Goal: Task Accomplishment & Management: Manage account settings

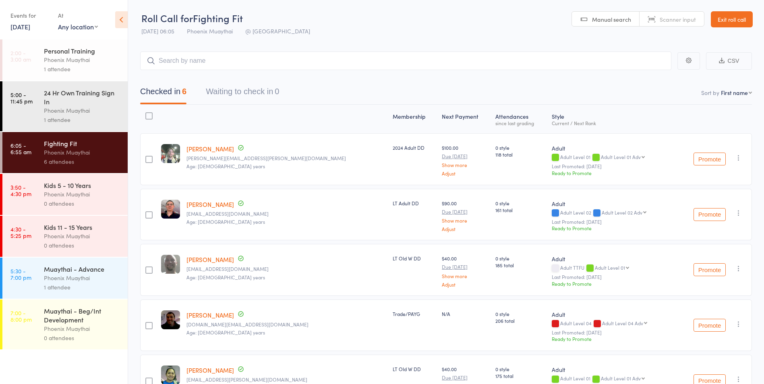
drag, startPoint x: 746, startPoint y: 21, endPoint x: 719, endPoint y: 25, distance: 27.4
click at [746, 21] on link "Exit roll call" at bounding box center [732, 19] width 42 height 16
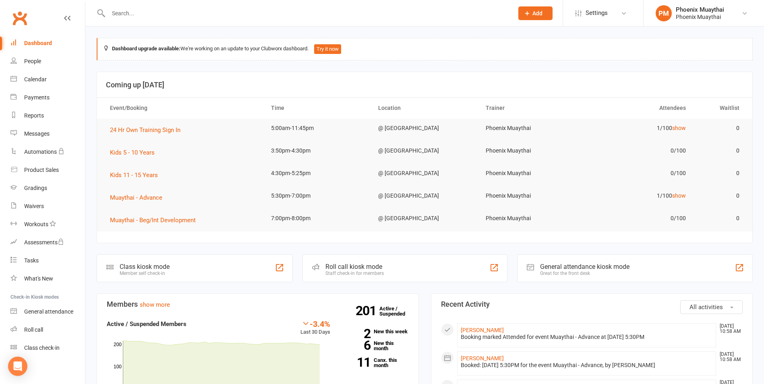
click at [132, 8] on input "text" at bounding box center [307, 13] width 402 height 11
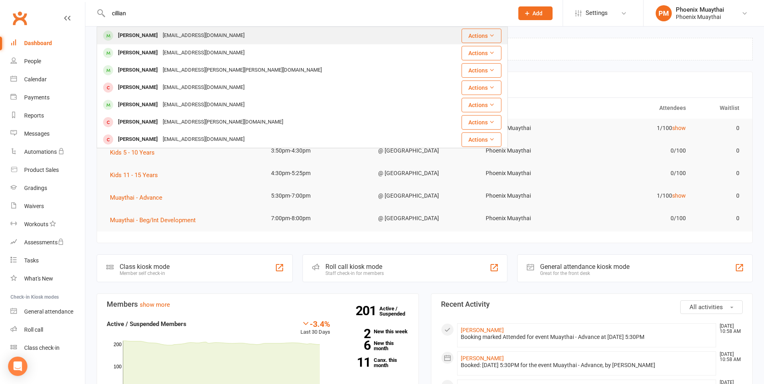
type input "cillian"
click at [160, 35] on div "[PERSON_NAME]" at bounding box center [138, 36] width 45 height 12
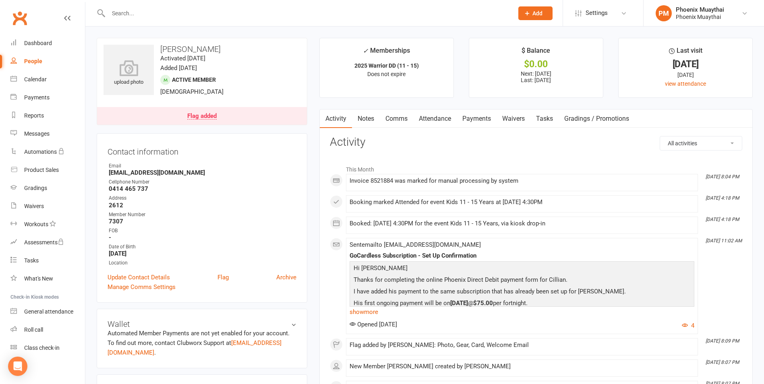
click at [207, 122] on link "Flag added" at bounding box center [202, 116] width 210 height 18
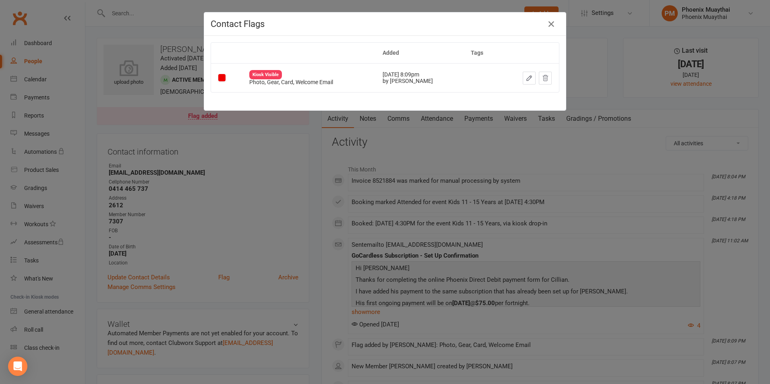
click at [306, 155] on div "Contact Flags Added Tags Kiosk Visible Photo, Gear, Card, Welcome Email [DATE] …" at bounding box center [385, 192] width 770 height 384
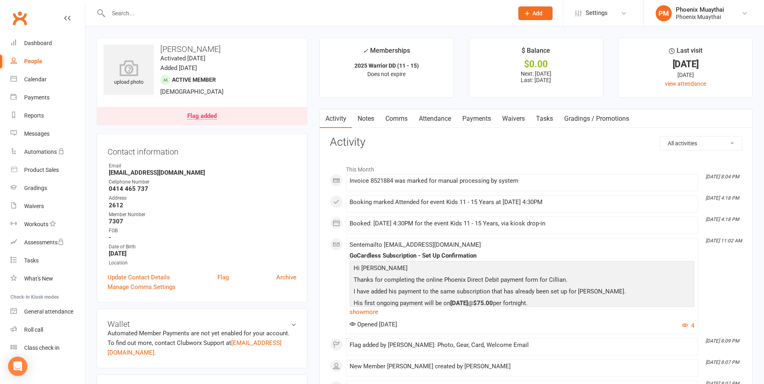
click at [491, 115] on link "Payments" at bounding box center [477, 119] width 40 height 19
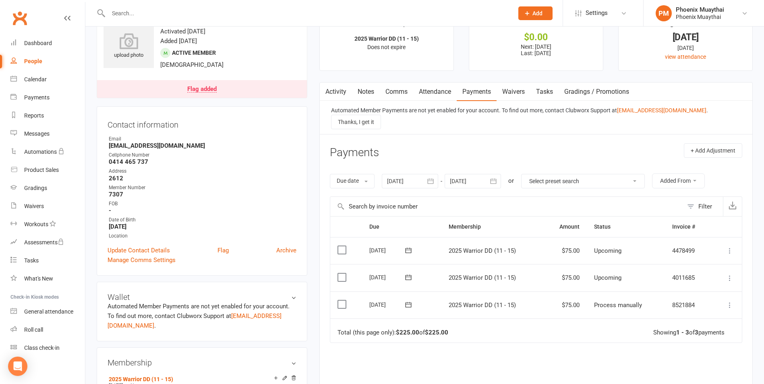
scroll to position [40, 0]
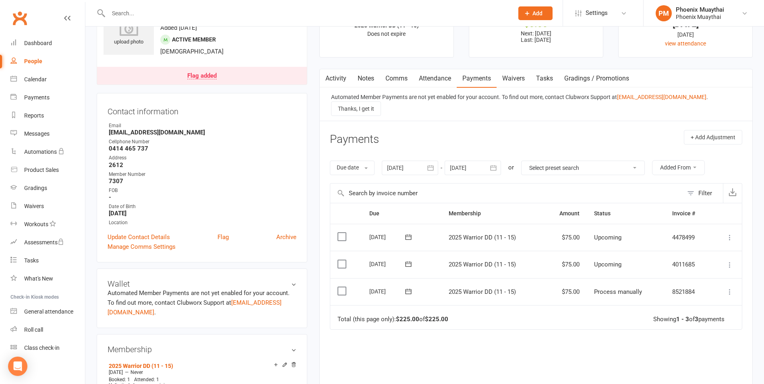
click at [727, 288] on icon at bounding box center [730, 292] width 8 height 8
click at [705, 301] on link "Mark as Paid (Cash)" at bounding box center [695, 308] width 80 height 16
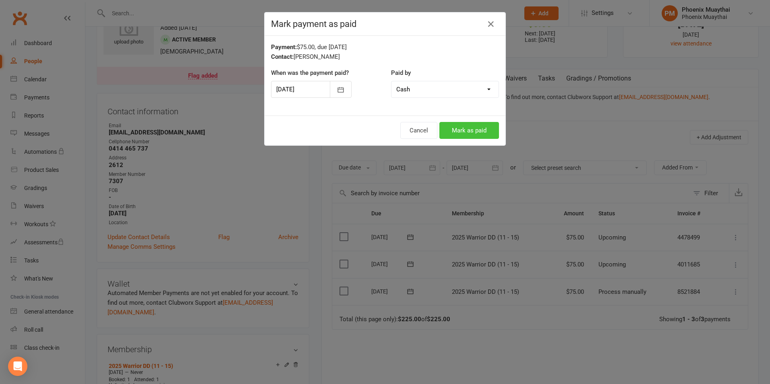
click at [473, 130] on button "Mark as paid" at bounding box center [470, 130] width 60 height 17
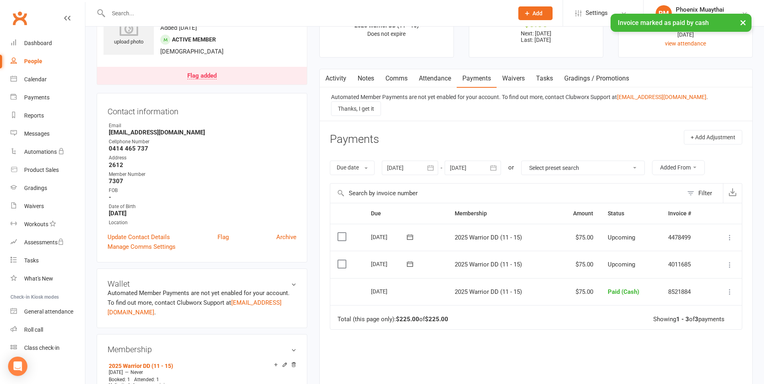
click at [336, 86] on link "Activity" at bounding box center [336, 78] width 32 height 19
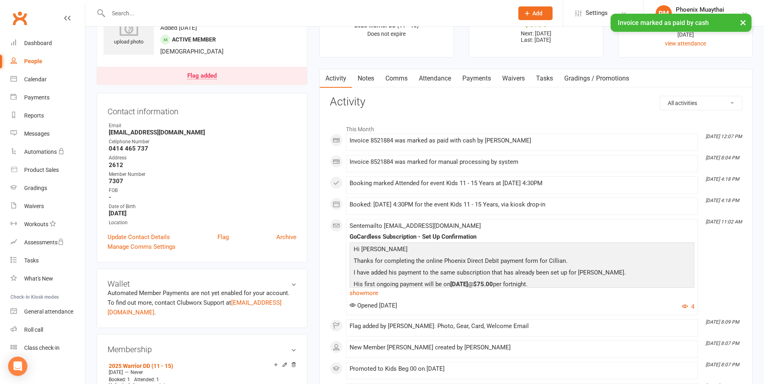
click at [206, 74] on div "Flag added" at bounding box center [201, 76] width 29 height 6
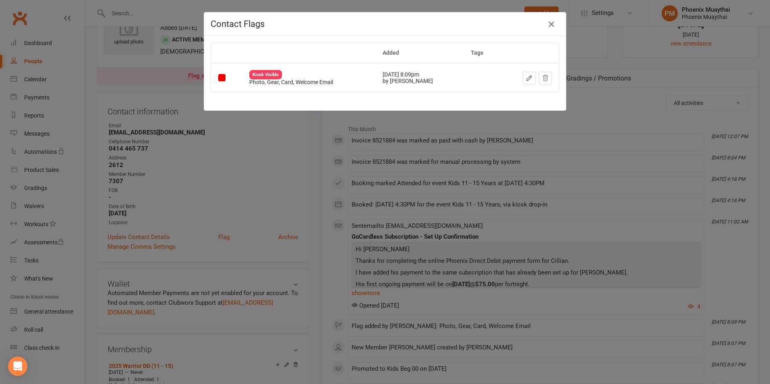
click at [548, 23] on icon "button" at bounding box center [552, 24] width 10 height 10
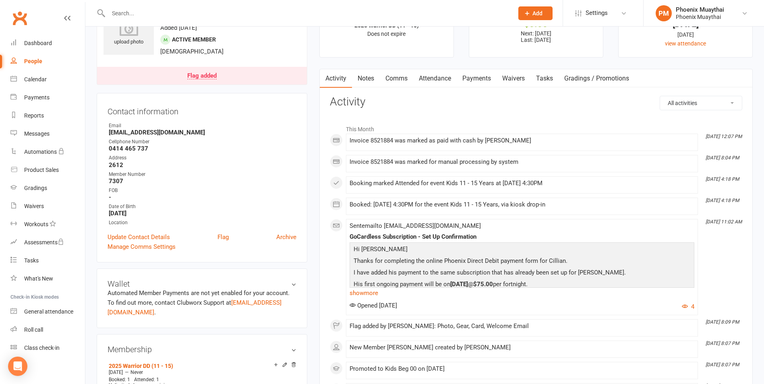
click at [342, 74] on link "Activity" at bounding box center [336, 78] width 32 height 19
click at [397, 78] on link "Comms" at bounding box center [396, 78] width 33 height 19
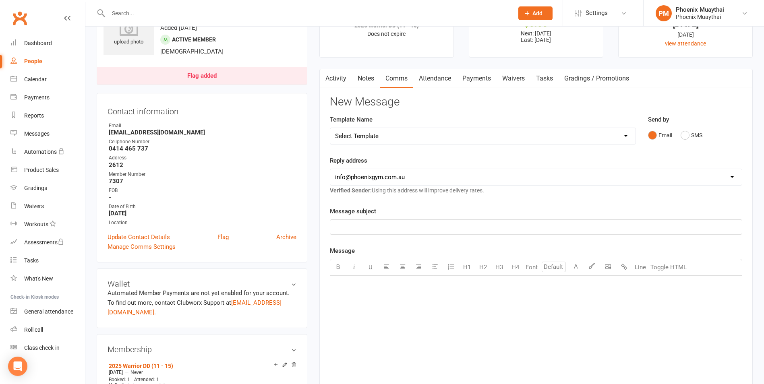
click at [402, 140] on select "Select Template [Email] Cancellation Confirmation - Member [Email] Cancellation…" at bounding box center [482, 136] width 305 height 16
select select "36"
click at [330, 128] on select "Select Template [Email] Cancellation Confirmation - Member [Email] Cancellation…" at bounding box center [482, 136] width 305 height 16
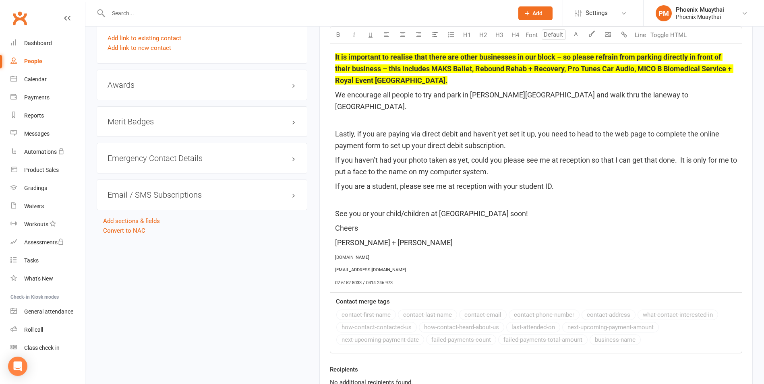
scroll to position [761, 0]
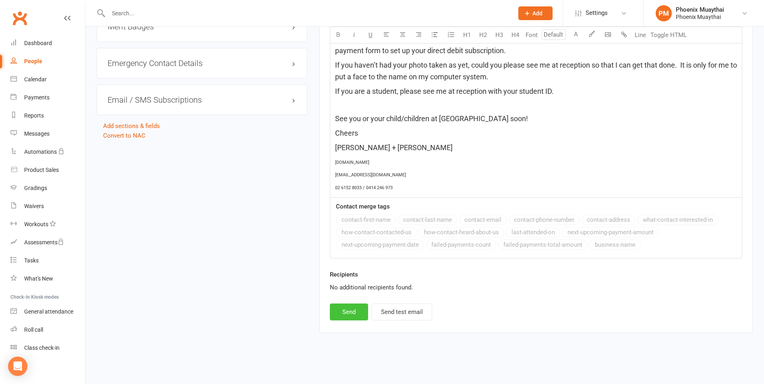
click at [337, 312] on button "Send" at bounding box center [349, 312] width 38 height 17
select select
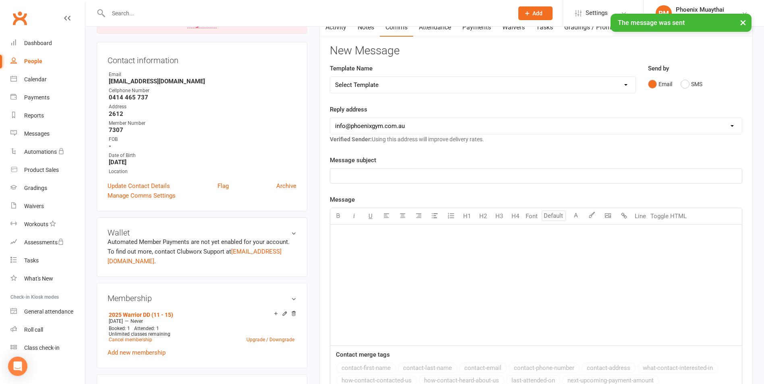
scroll to position [0, 0]
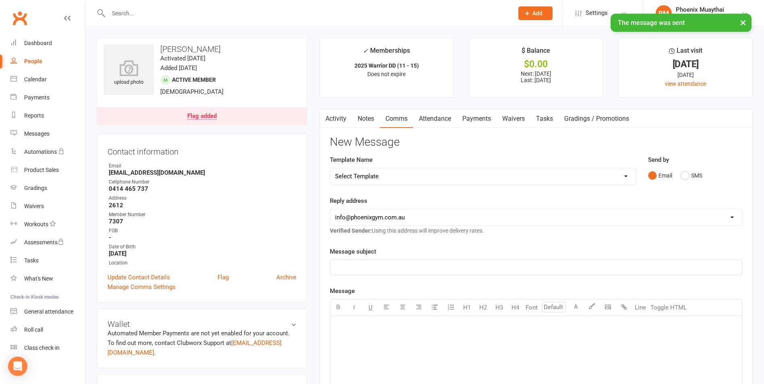
click at [209, 112] on link "Flag added" at bounding box center [202, 116] width 210 height 18
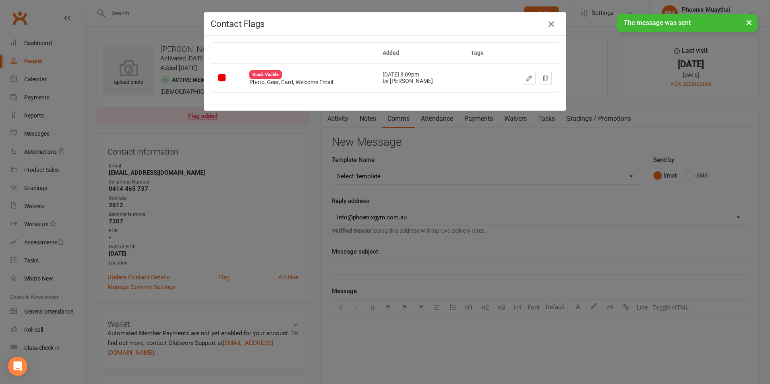
click at [299, 134] on div "Contact Flags Added Tags Kiosk Visible Photo, Gear, Card, Welcome Email [DATE] …" at bounding box center [385, 192] width 770 height 384
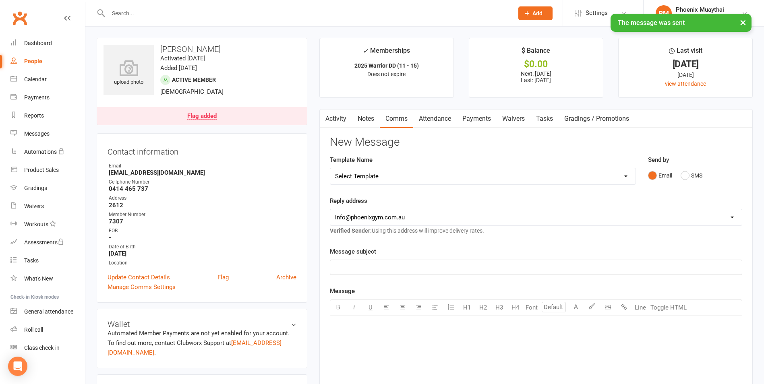
click at [329, 118] on button "button" at bounding box center [325, 119] width 10 height 18
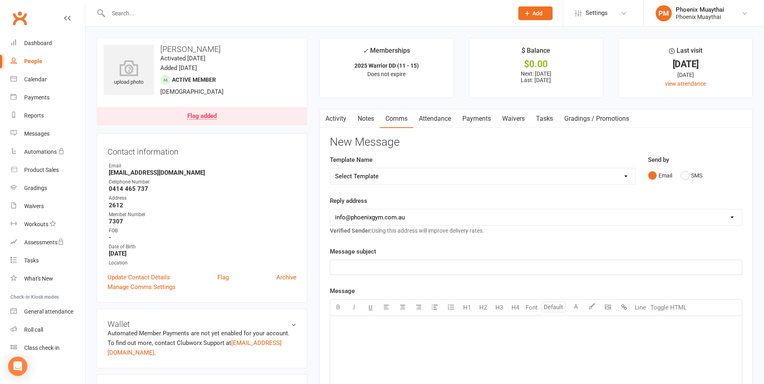
click at [336, 117] on link "Activity" at bounding box center [336, 119] width 32 height 19
